Goal: Information Seeking & Learning: Learn about a topic

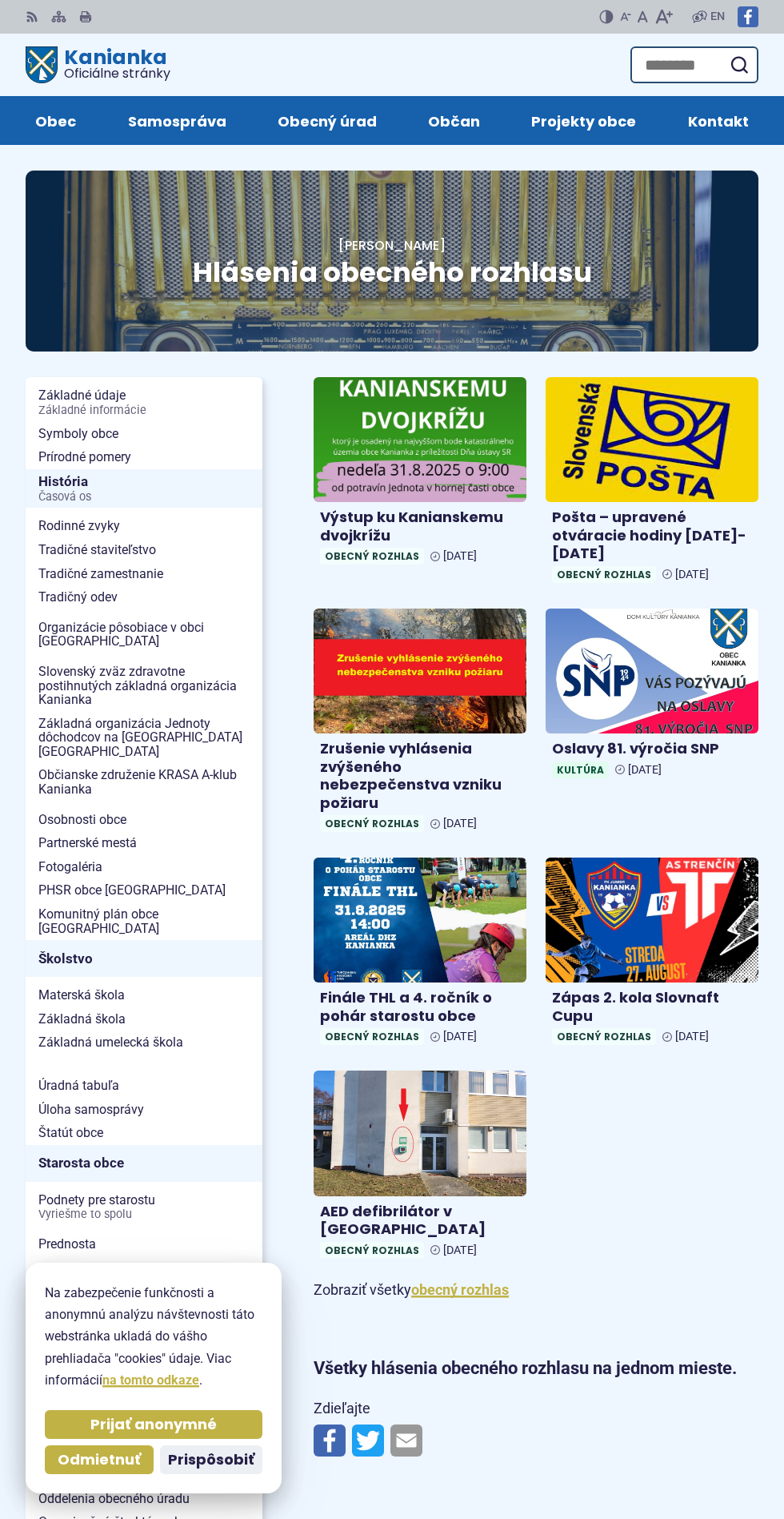
scroll to position [2, 0]
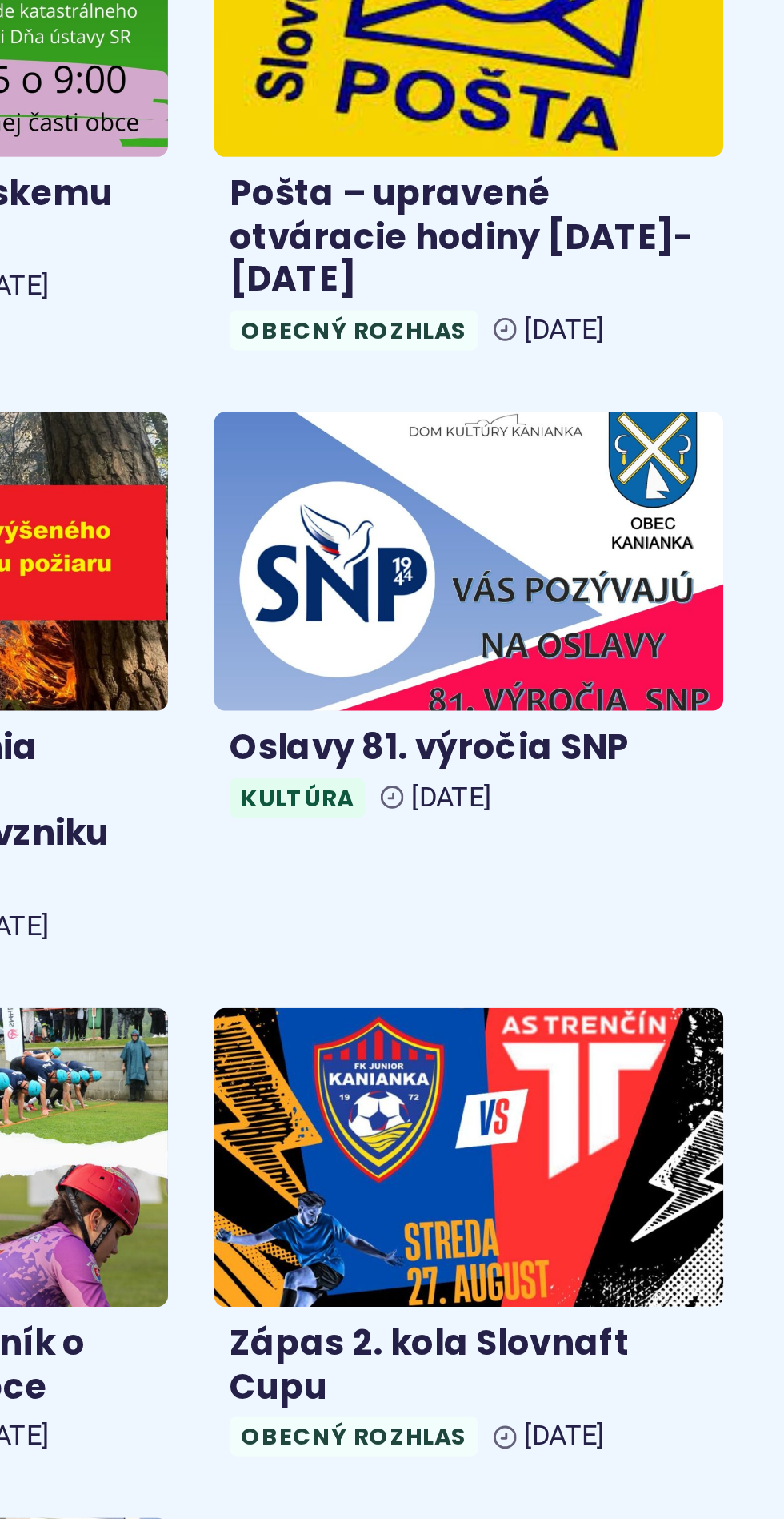
click at [688, 704] on img at bounding box center [652, 669] width 213 height 125
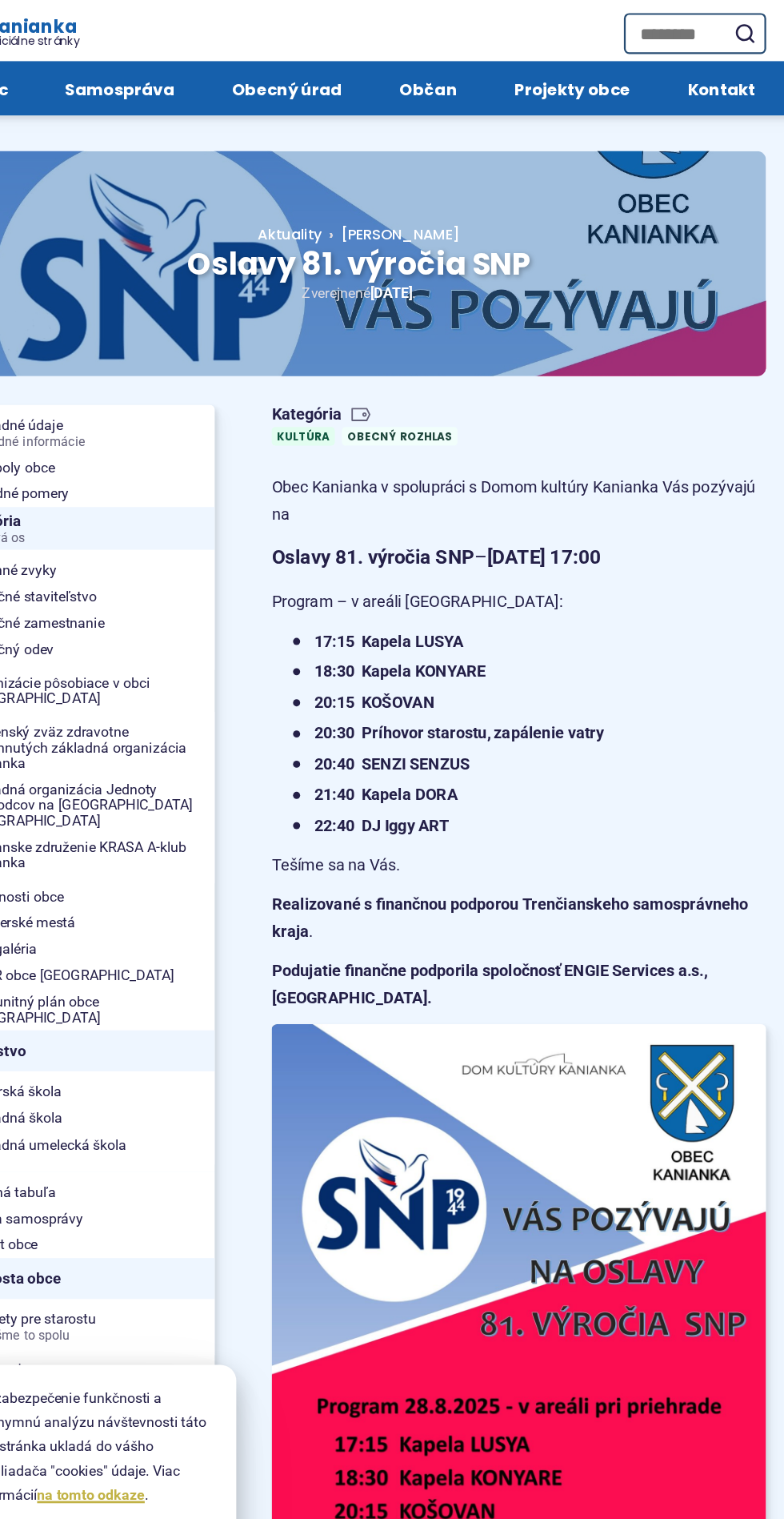
click at [546, 272] on span "Oslavy 81. výročia SNP" at bounding box center [392, 272] width 310 height 38
